Goal: Find contact information: Find contact information

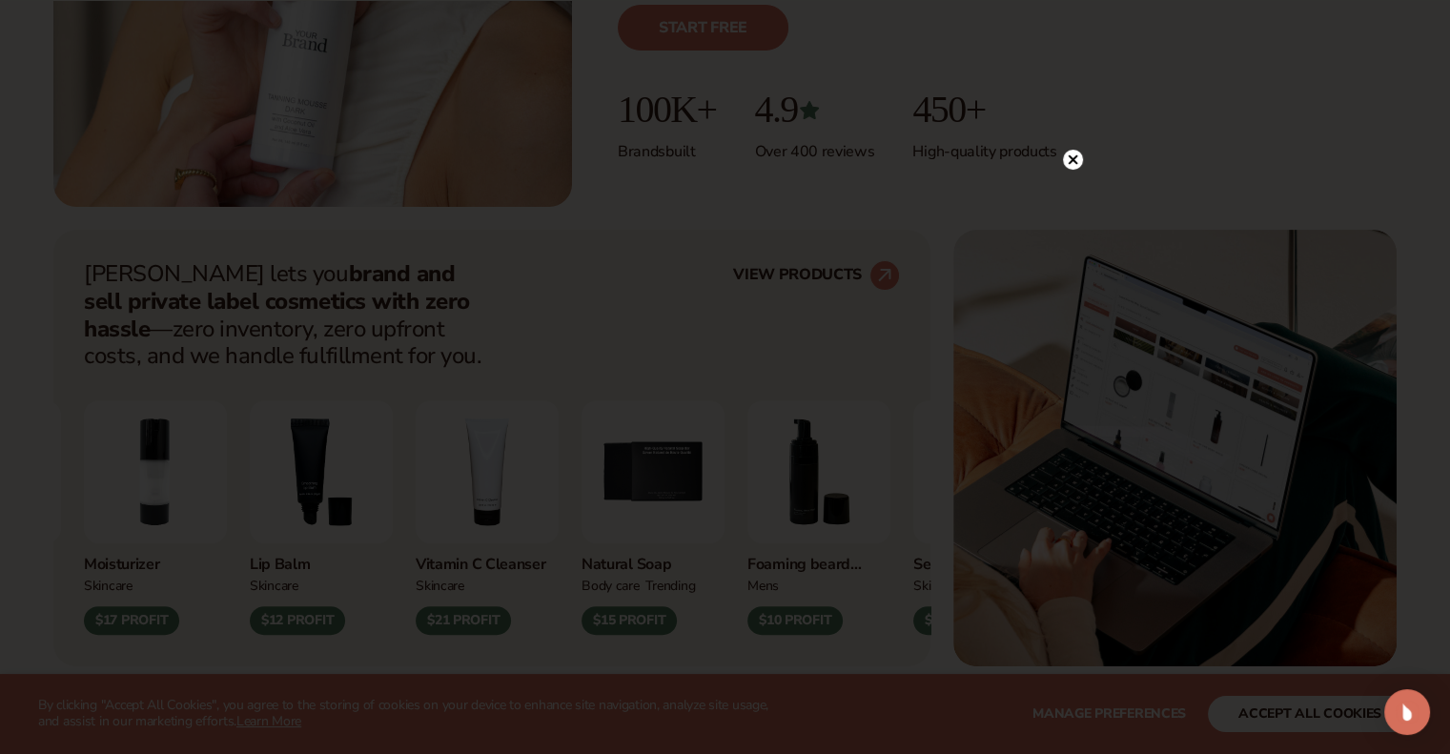
scroll to position [568, 0]
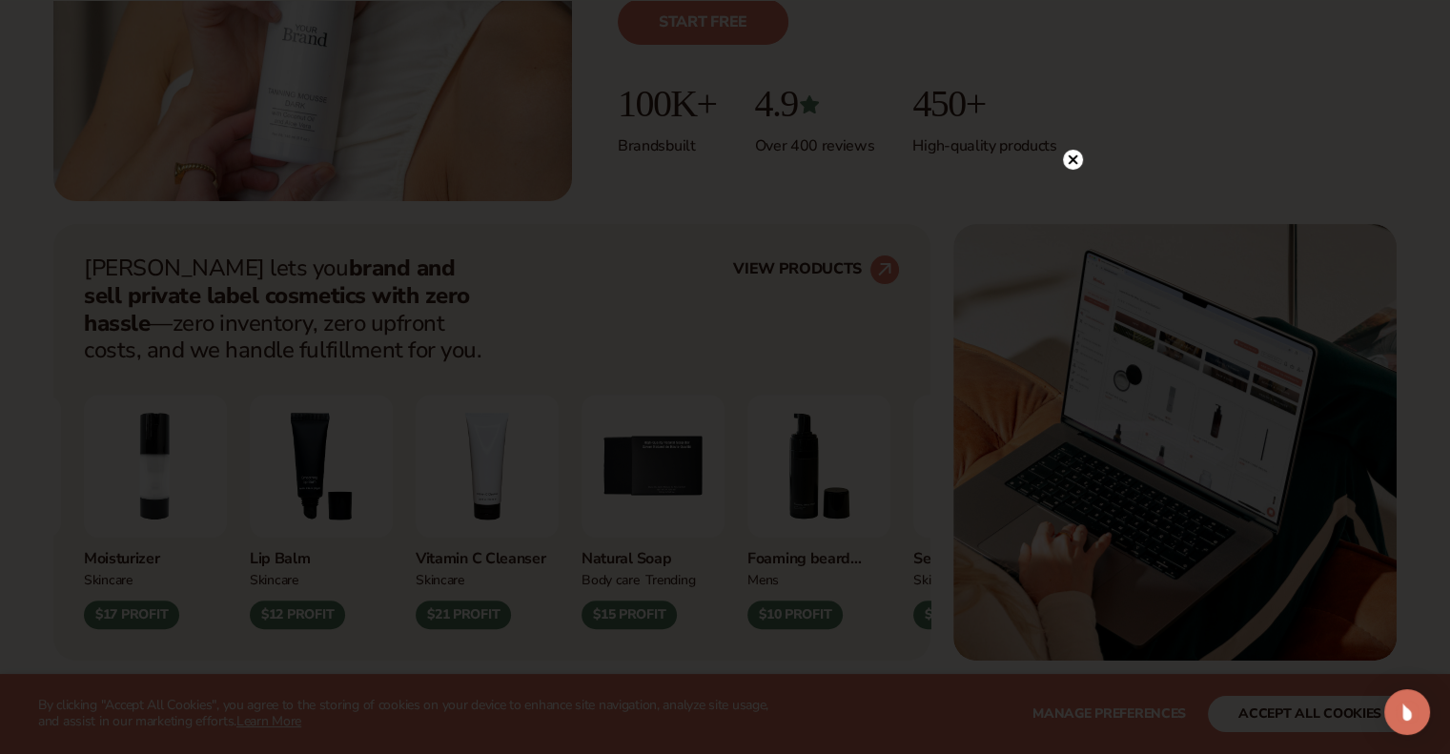
click at [1073, 157] on icon at bounding box center [1072, 160] width 10 height 10
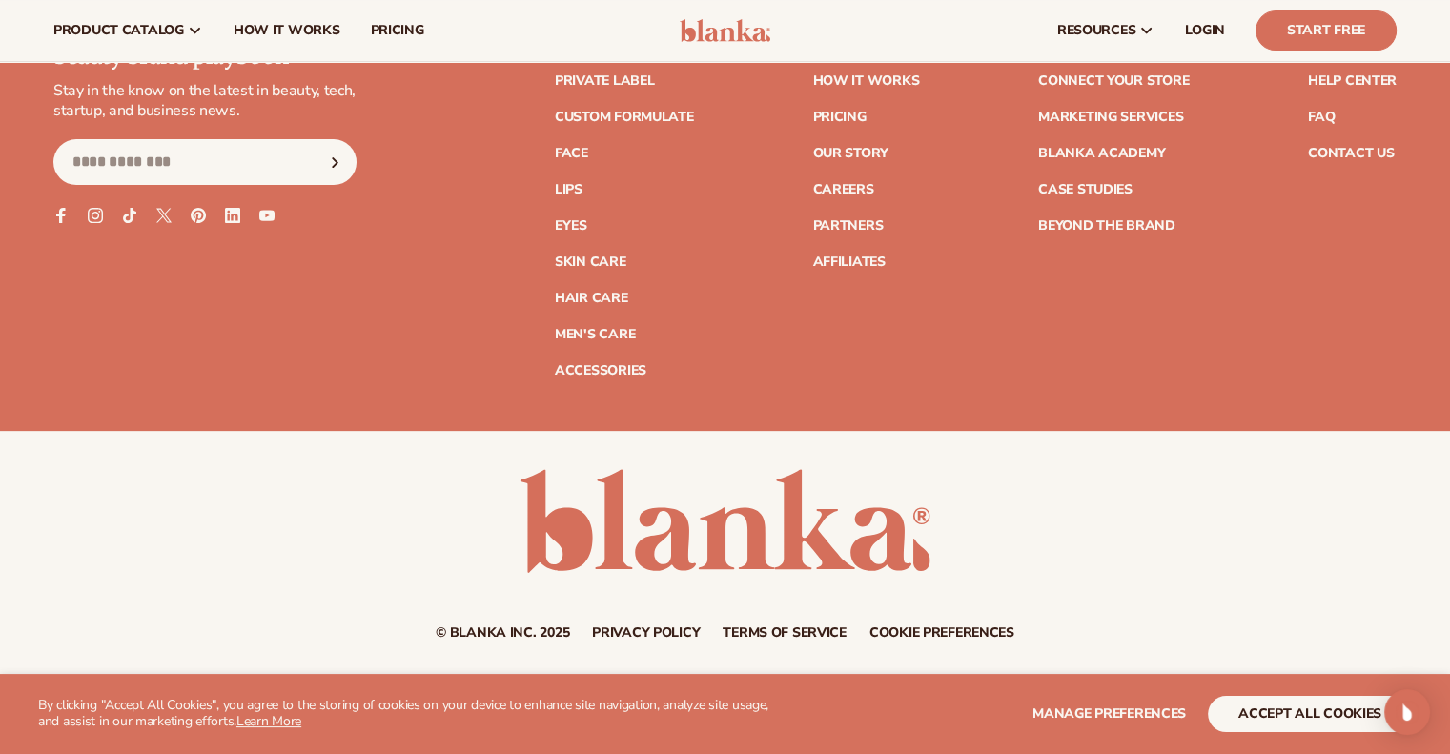
scroll to position [7738, 0]
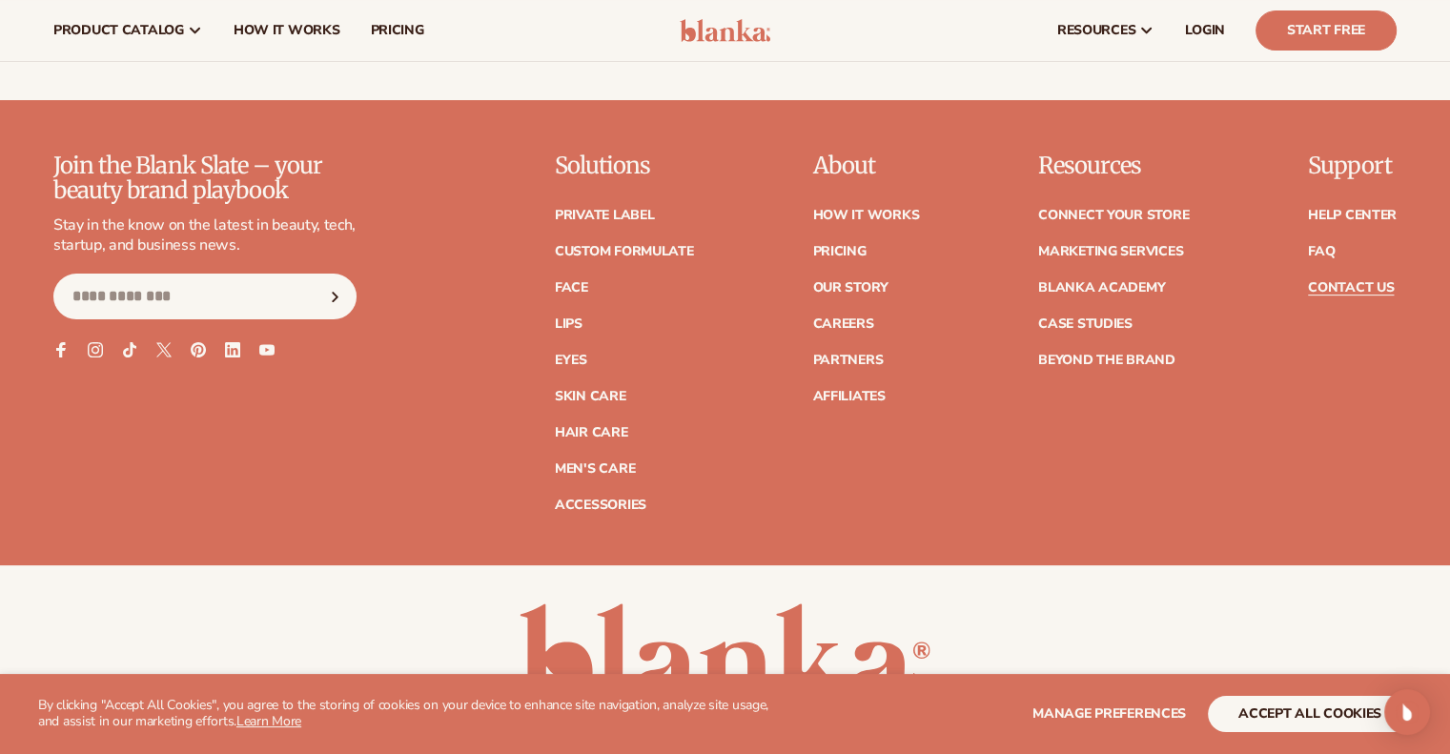
click at [1330, 289] on link "Contact Us" at bounding box center [1351, 287] width 86 height 13
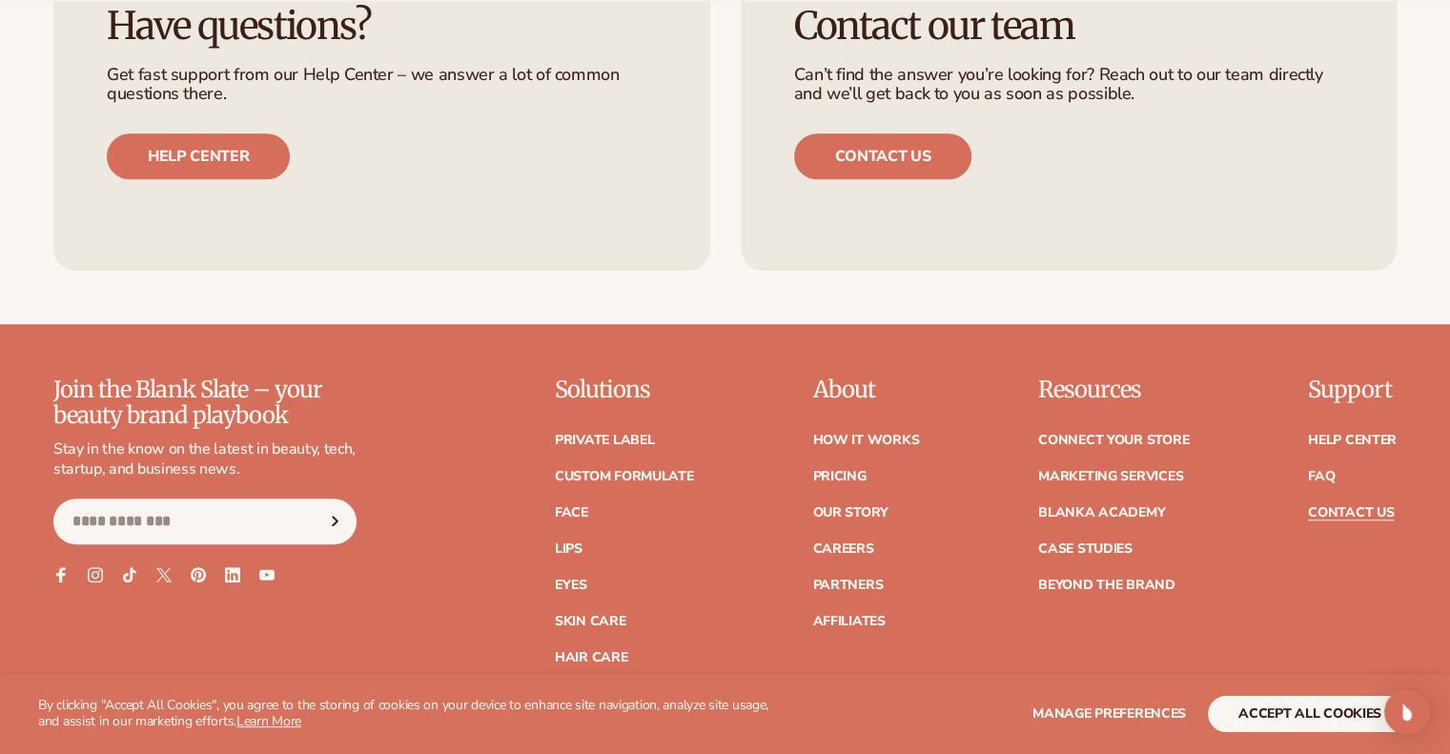
scroll to position [1421, 0]
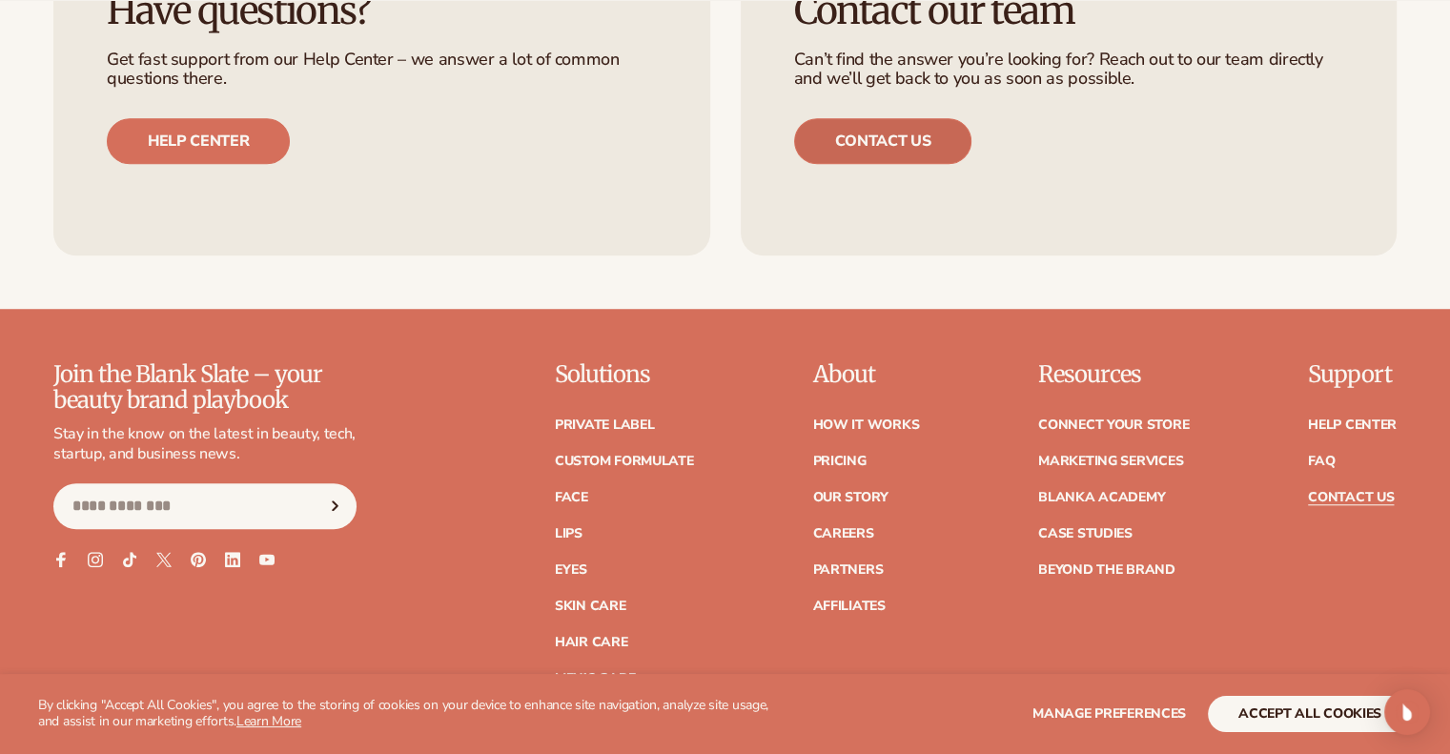
click at [934, 141] on link "Contact us" at bounding box center [883, 141] width 178 height 46
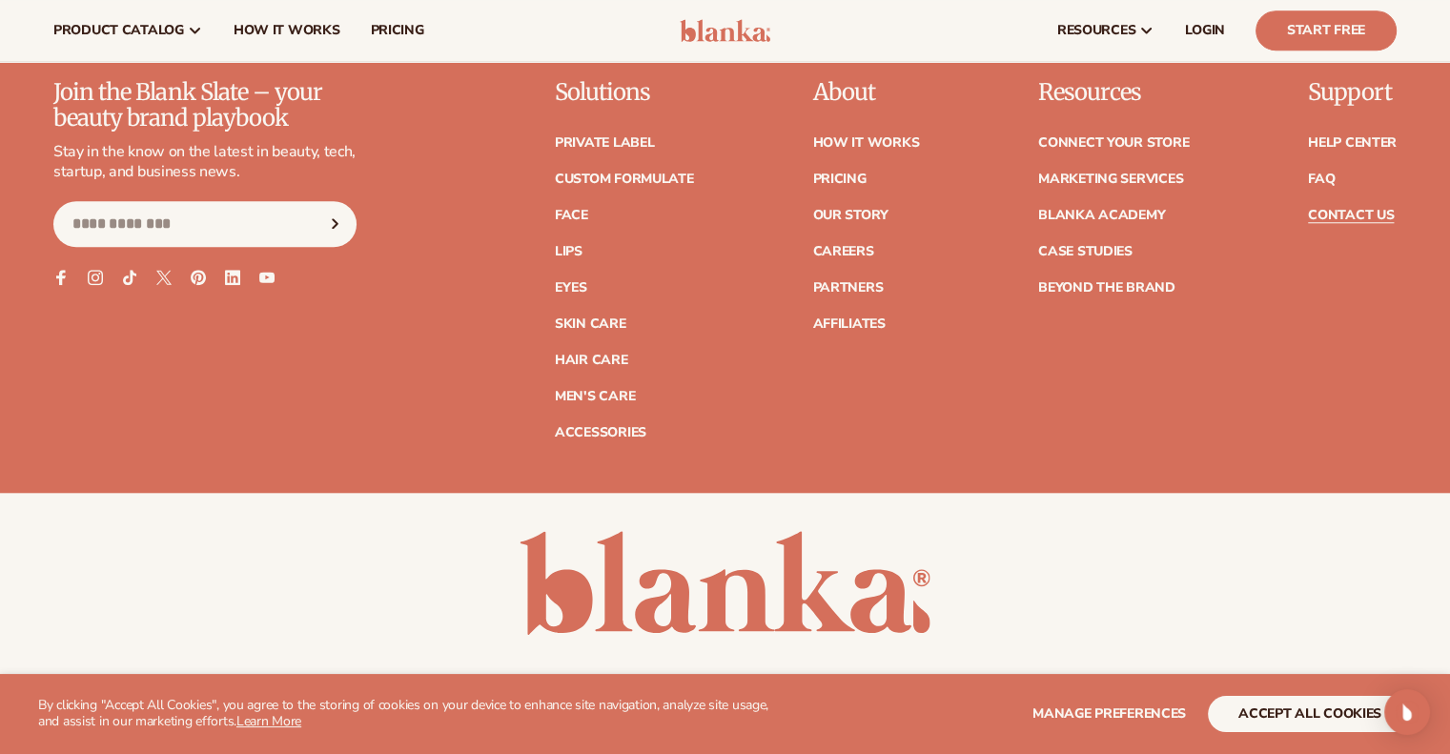
scroll to position [1701, 0]
